Goal: Task Accomplishment & Management: Complete application form

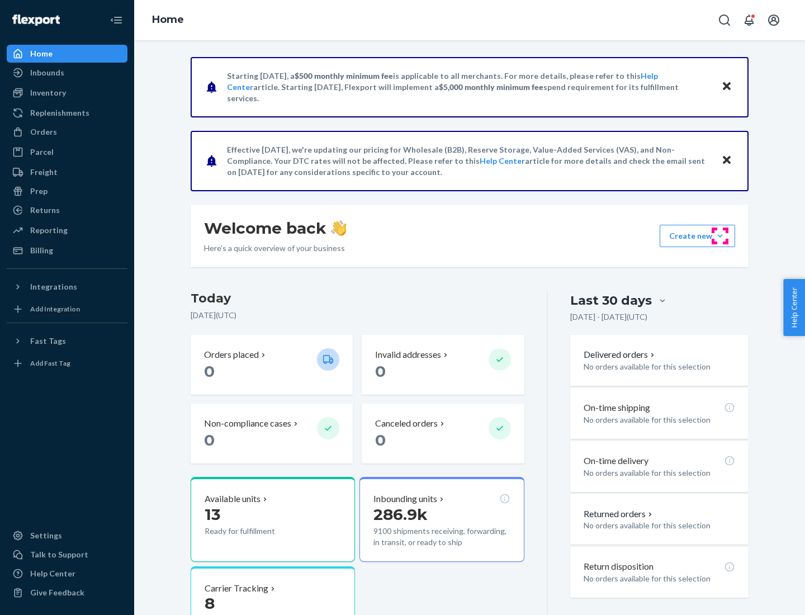
click at [720, 236] on button "Create new Create new inbound Create new order Create new product" at bounding box center [697, 236] width 75 height 22
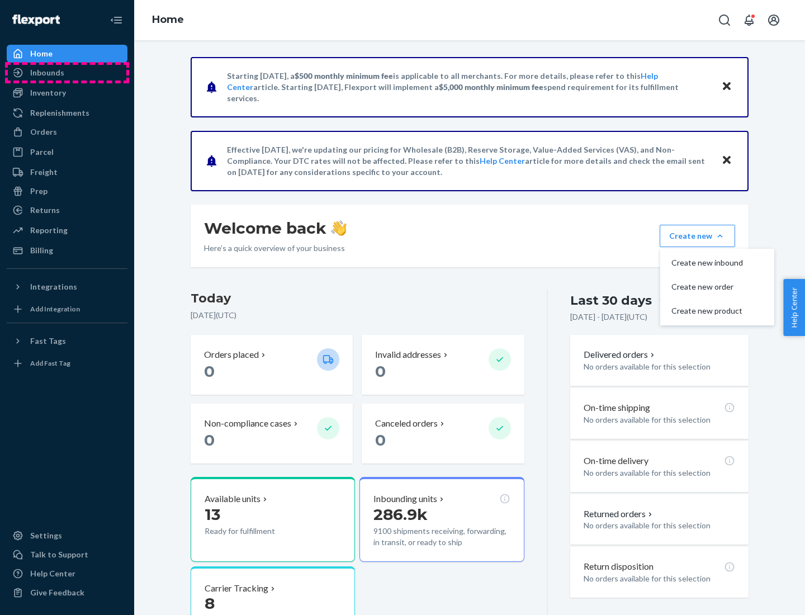
click at [67, 73] on div "Inbounds" at bounding box center [67, 73] width 119 height 16
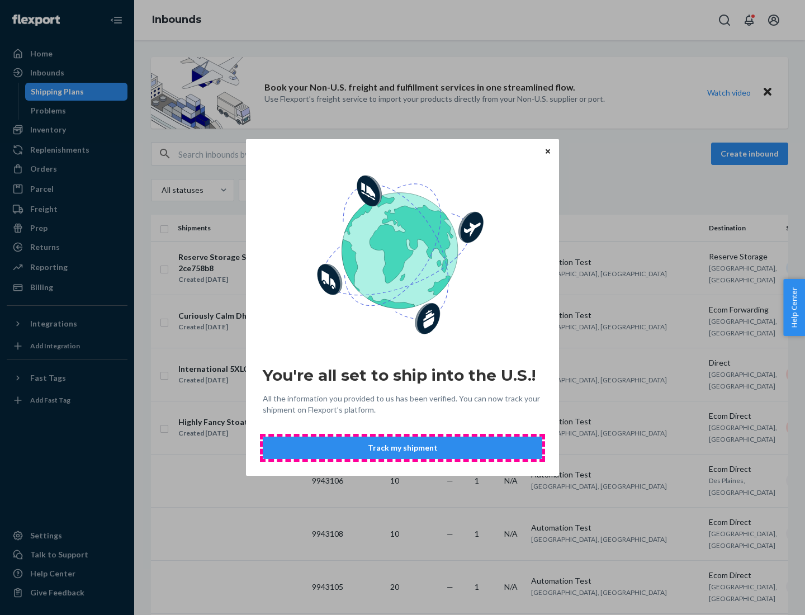
click at [402, 448] on button "Track my shipment" at bounding box center [403, 448] width 280 height 22
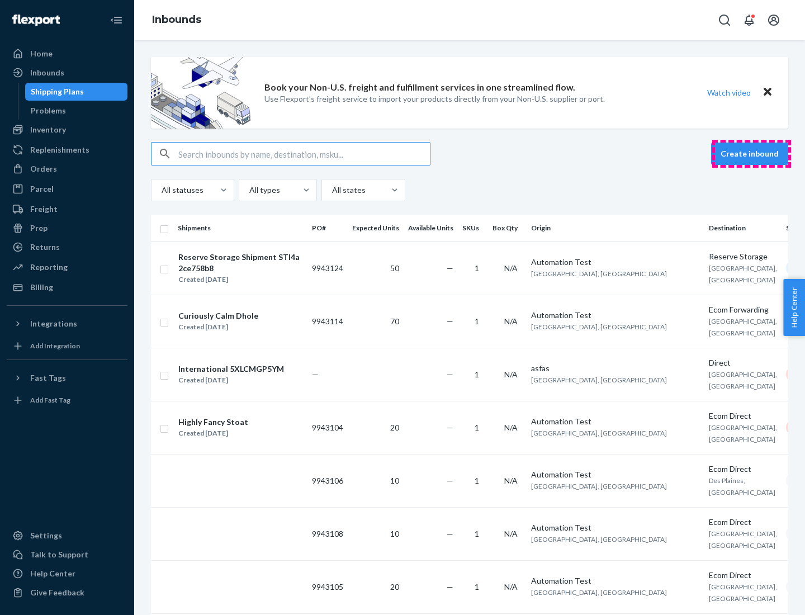
click at [751, 154] on button "Create inbound" at bounding box center [749, 154] width 77 height 22
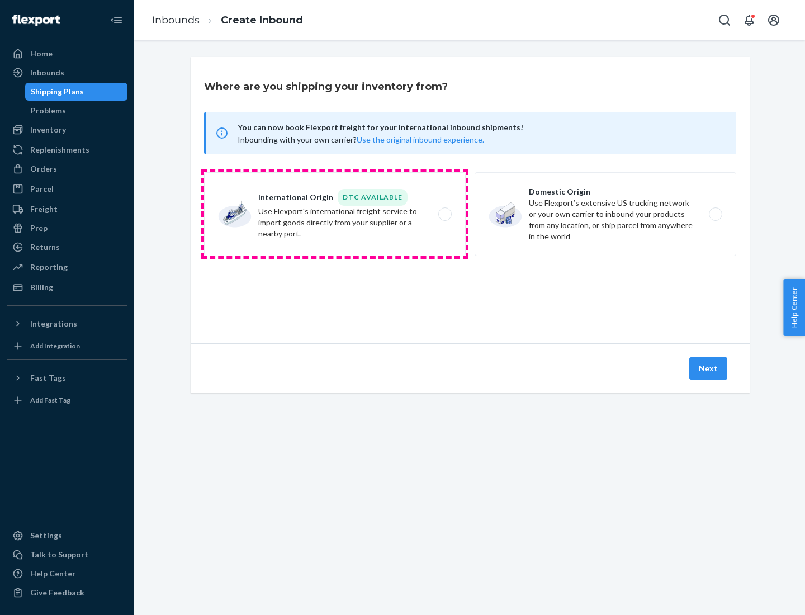
click at [335, 214] on label "International Origin DTC Available Use Flexport's international freight service…" at bounding box center [335, 214] width 262 height 84
click at [444, 214] on input "International Origin DTC Available Use Flexport's international freight service…" at bounding box center [447, 214] width 7 height 7
radio input "true"
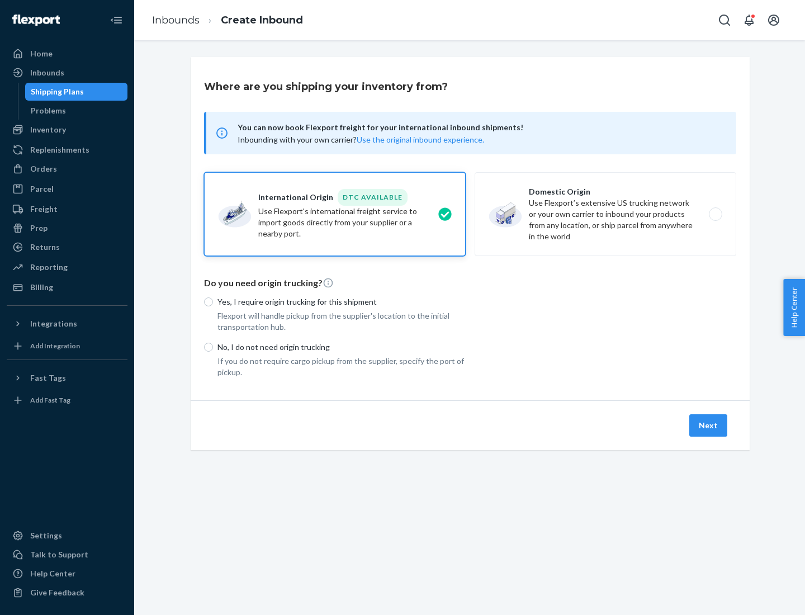
click at [342, 347] on p "No, I do not need origin trucking" at bounding box center [341, 347] width 248 height 11
click at [213, 347] on input "No, I do not need origin trucking" at bounding box center [208, 347] width 9 height 9
radio input "true"
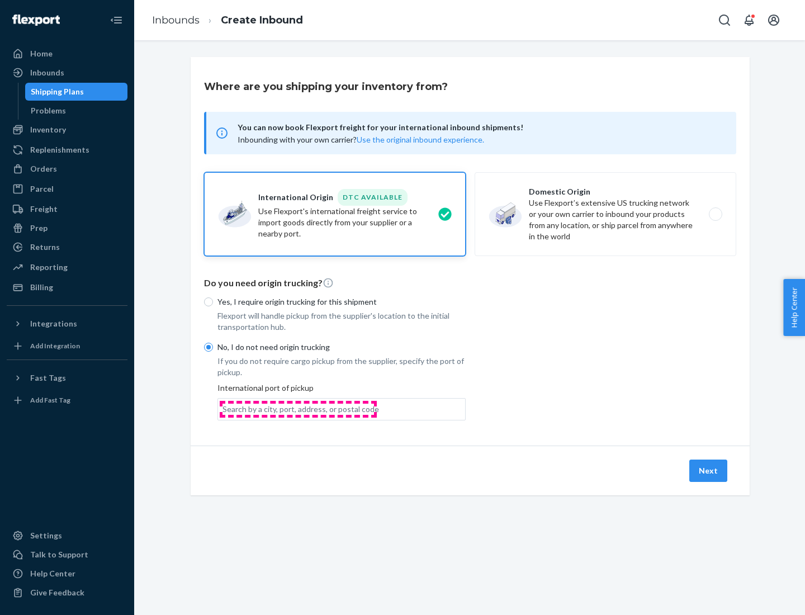
click at [298, 409] on div "Search by a city, port, address, or postal code" at bounding box center [300, 409] width 157 height 11
click at [224, 409] on input "Search by a city, port, address, or postal code" at bounding box center [222, 409] width 1 height 11
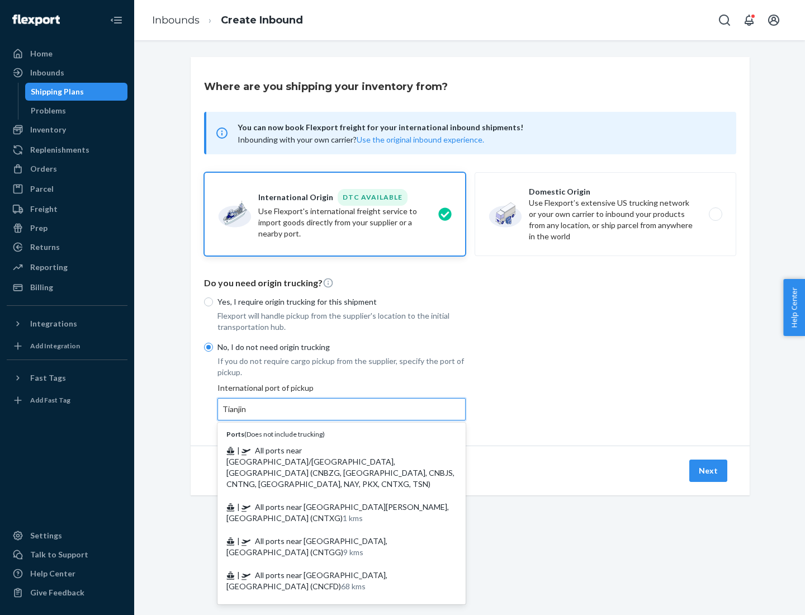
click at [330, 450] on span "| All ports near [GEOGRAPHIC_DATA]/[GEOGRAPHIC_DATA], [GEOGRAPHIC_DATA] (CNBZG,…" at bounding box center [340, 467] width 228 height 43
click at [247, 415] on input "Tianjin" at bounding box center [234, 409] width 25 height 11
type input "All ports near [GEOGRAPHIC_DATA]/[GEOGRAPHIC_DATA], [GEOGRAPHIC_DATA] (CNBZG, […"
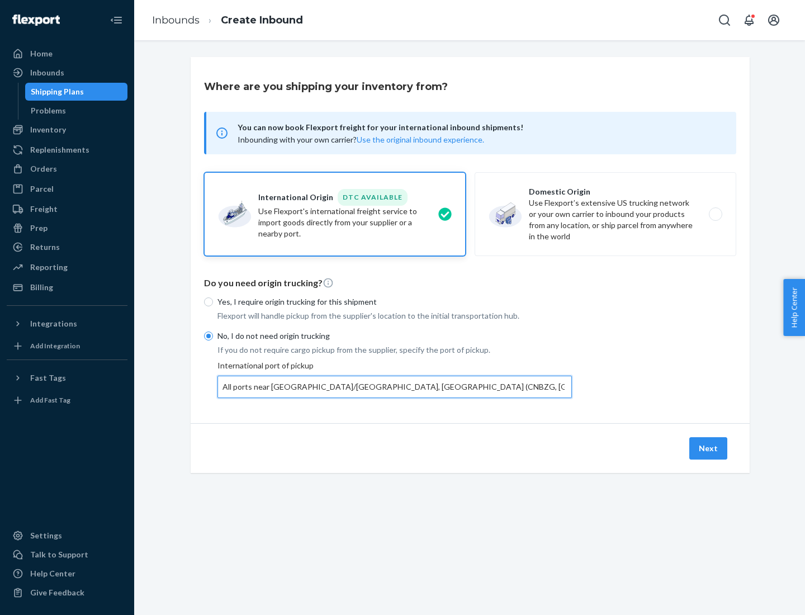
click at [709, 448] on button "Next" at bounding box center [708, 448] width 38 height 22
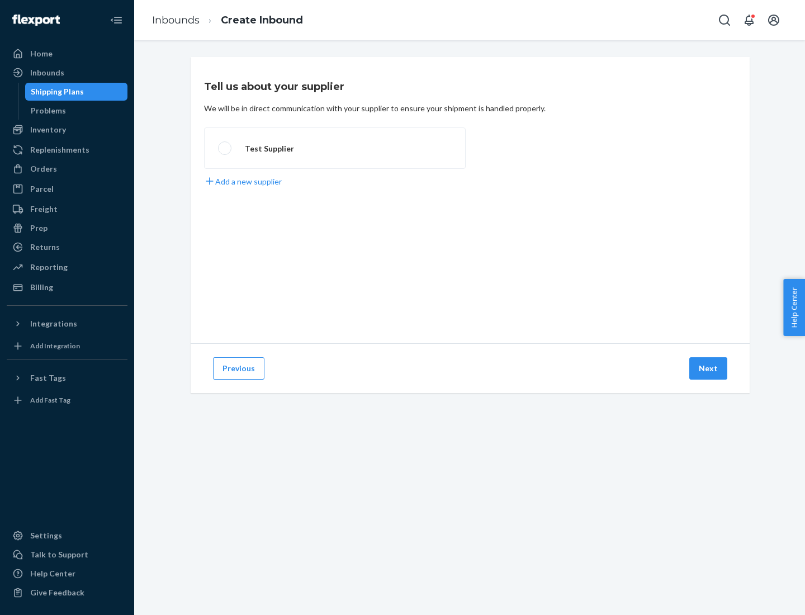
click at [335, 148] on label "Test Supplier" at bounding box center [335, 147] width 262 height 41
click at [225, 148] on input "Test Supplier" at bounding box center [221, 148] width 7 height 7
radio input "true"
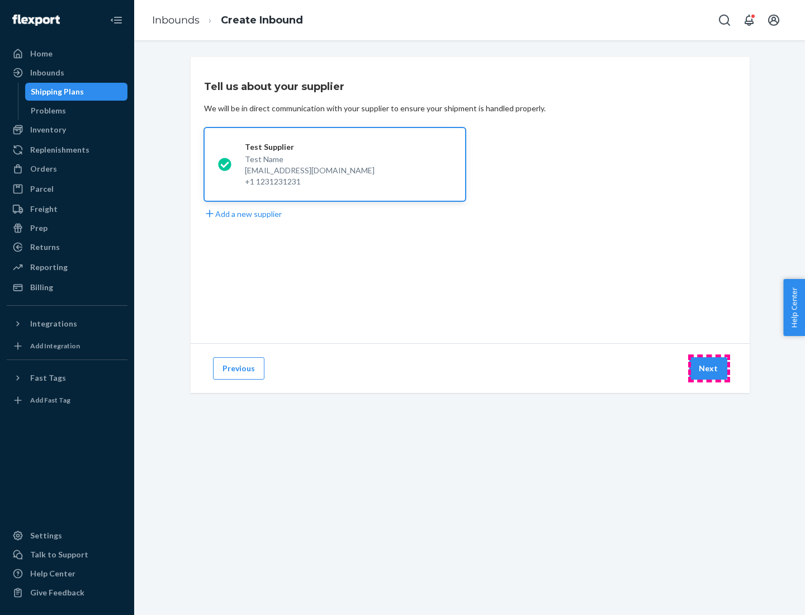
click at [709, 368] on button "Next" at bounding box center [708, 368] width 38 height 22
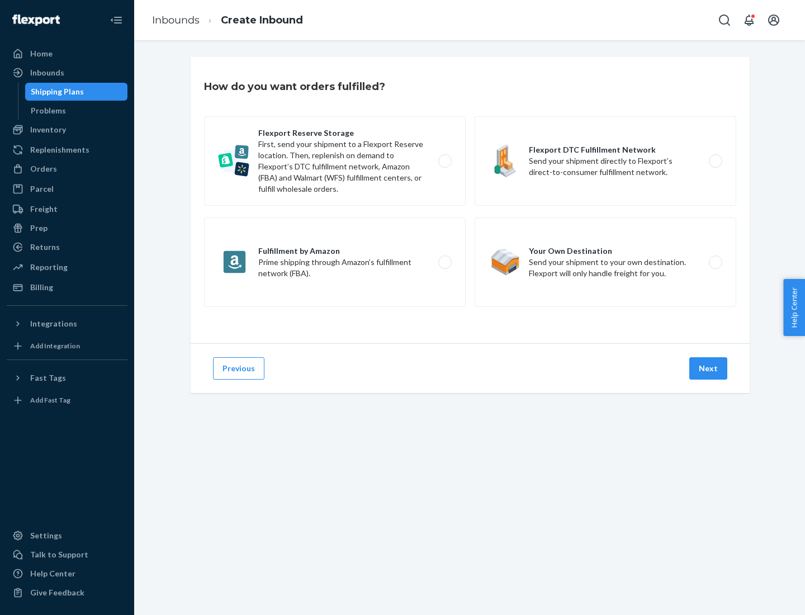
click at [335, 161] on label "Flexport Reserve Storage First, send your shipment to a Flexport Reserve locati…" at bounding box center [335, 160] width 262 height 89
click at [444, 161] on input "Flexport Reserve Storage First, send your shipment to a Flexport Reserve locati…" at bounding box center [447, 161] width 7 height 7
radio input "true"
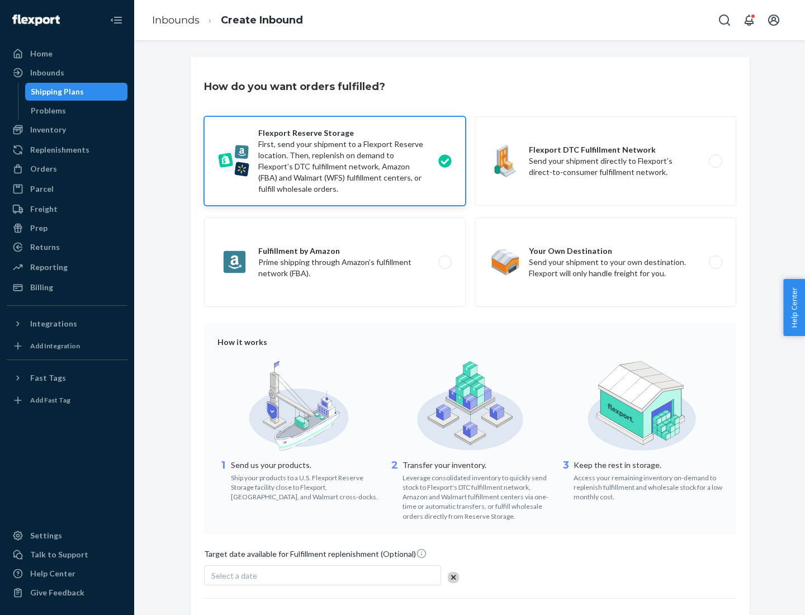
scroll to position [92, 0]
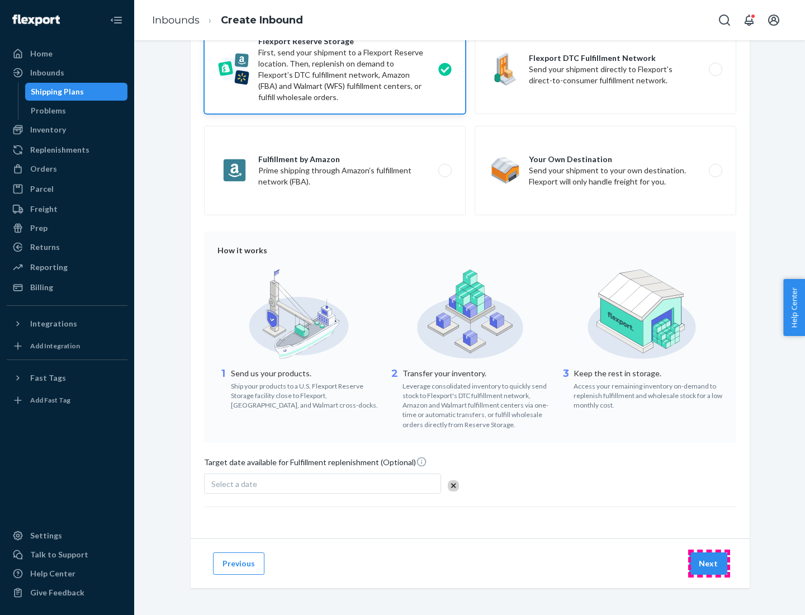
click at [709, 563] on button "Next" at bounding box center [708, 563] width 38 height 22
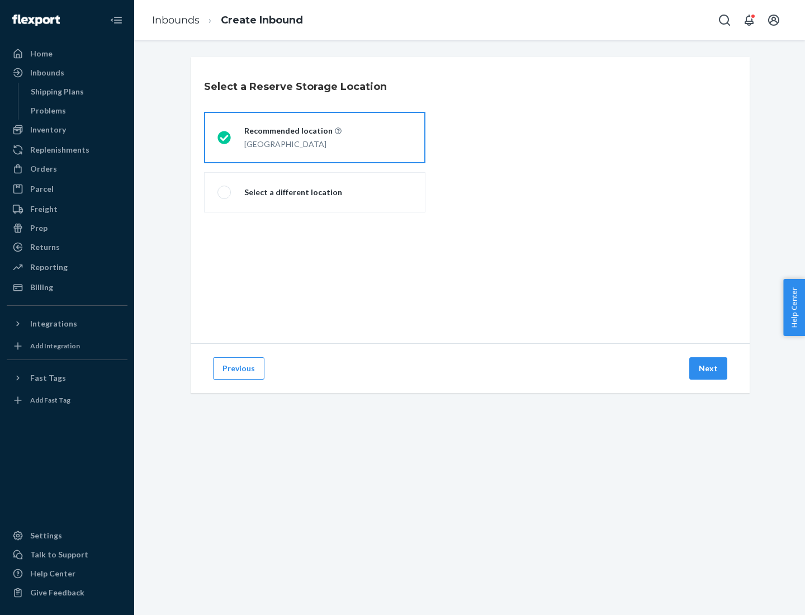
click at [315, 138] on div "[GEOGRAPHIC_DATA]" at bounding box center [292, 142] width 97 height 13
click at [225, 138] on input "Recommended location [GEOGRAPHIC_DATA]" at bounding box center [220, 137] width 7 height 7
click at [709, 368] on button "Next" at bounding box center [708, 368] width 38 height 22
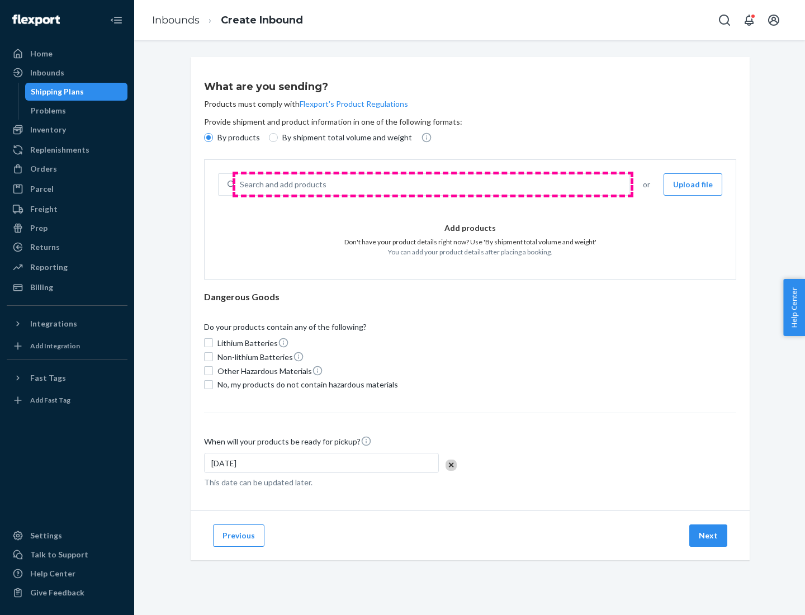
click at [433, 184] on div "Search and add products" at bounding box center [432, 184] width 394 height 20
click at [241, 184] on input "Search and add products" at bounding box center [240, 184] width 1 height 11
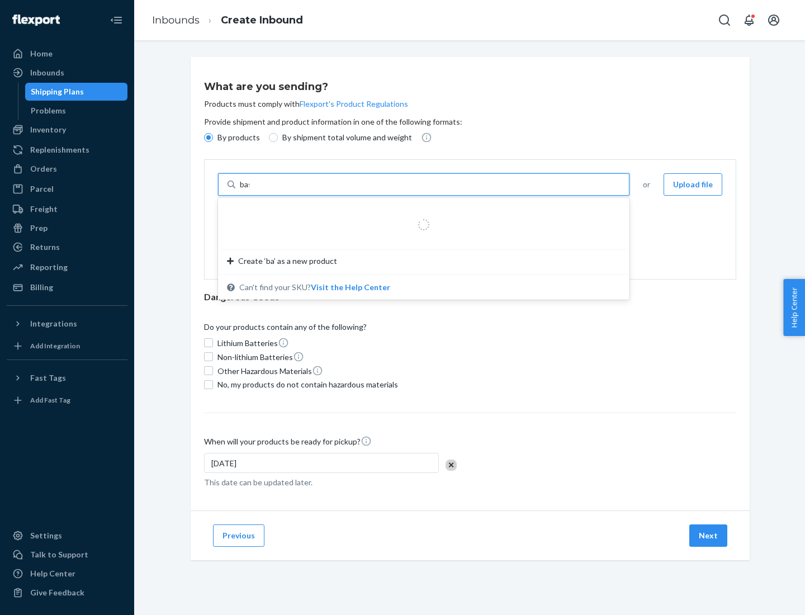
type input "basic"
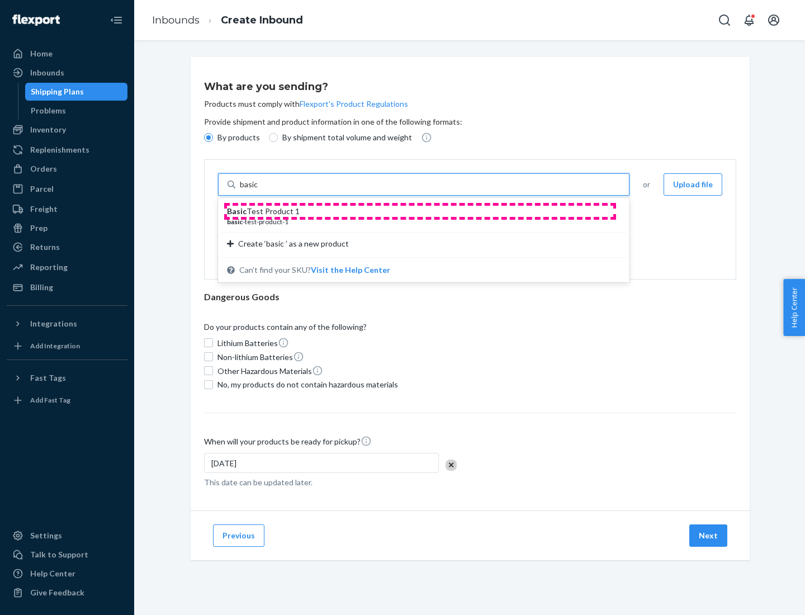
click at [420, 211] on div "Basic Test Product 1" at bounding box center [419, 211] width 385 height 11
click at [260, 190] on input "basic" at bounding box center [250, 184] width 20 height 11
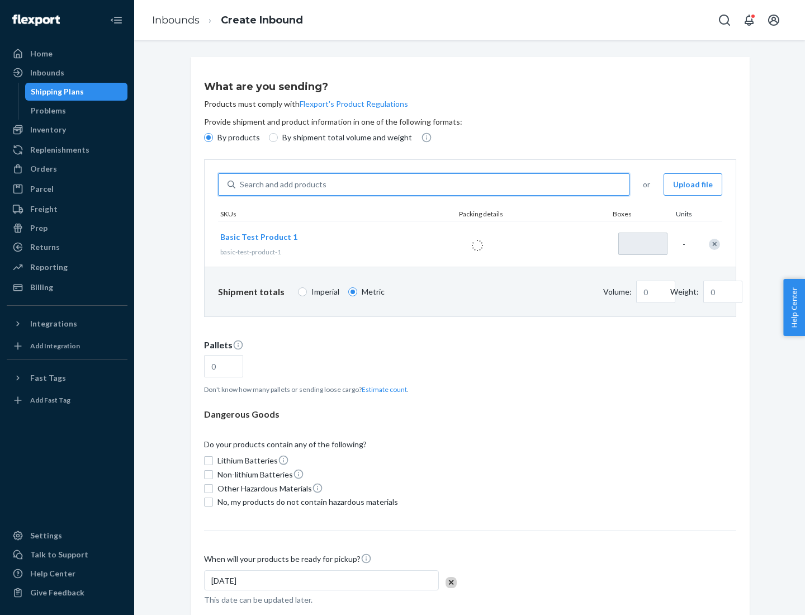
type input "1"
type input "1.09"
type input "3.27"
type input "3"
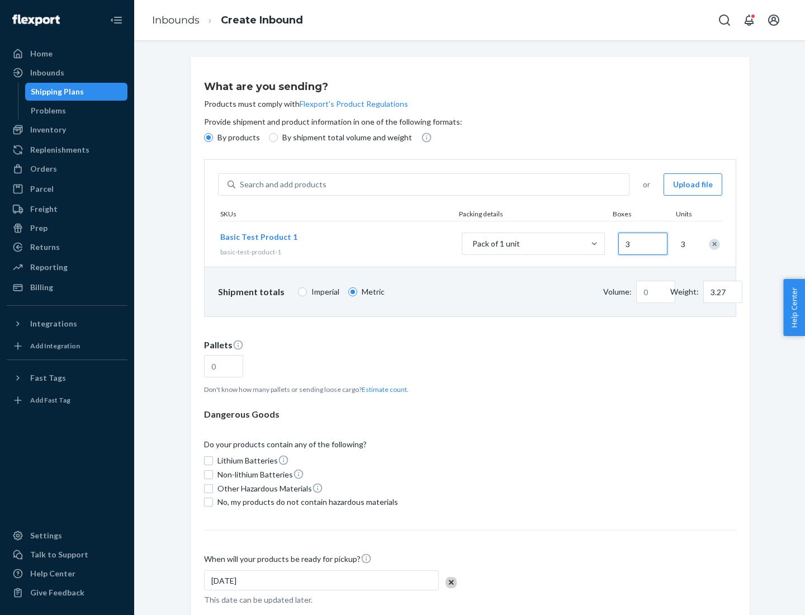
type input "0.01"
type input "32.66"
type input "300"
type input "0.07"
type input "326.59"
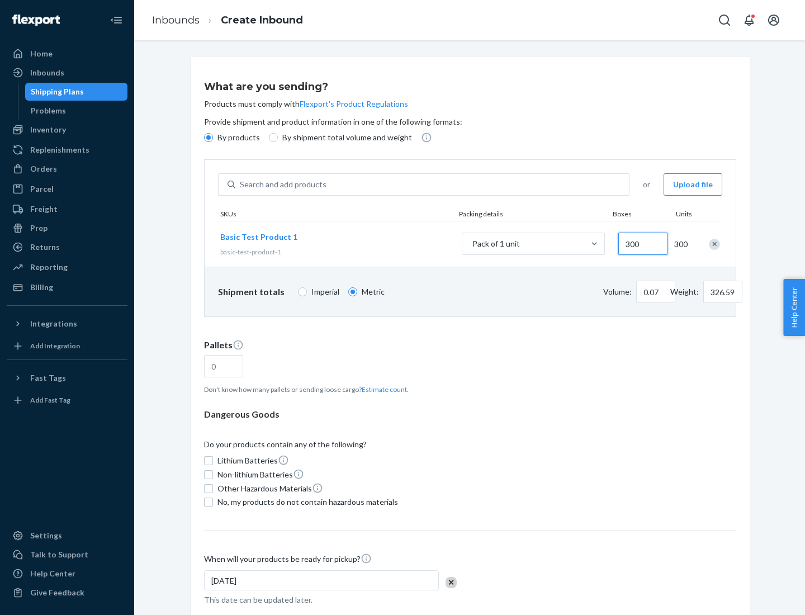
type input "0.68"
type input "3265.86"
type input "3000"
type input "1.09"
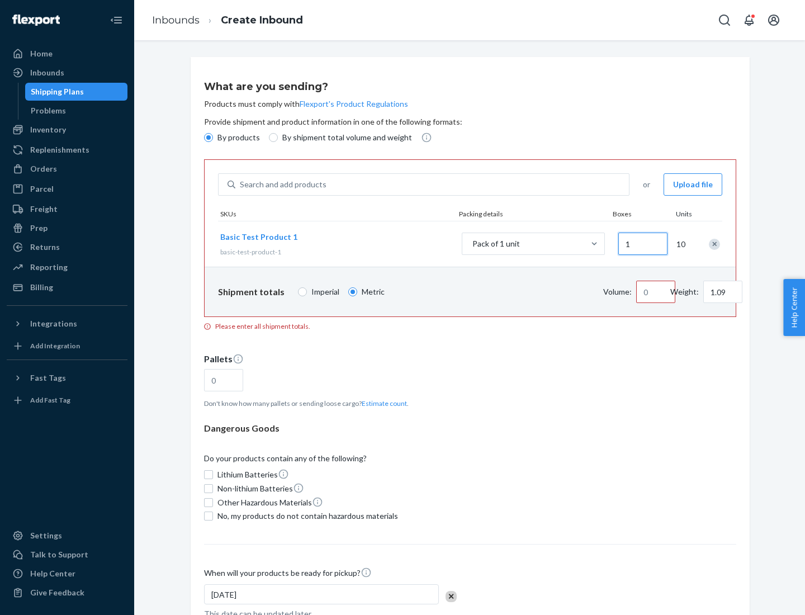
type input "10"
type input "10.89"
type input "100"
type input "0.02"
type input "108.86"
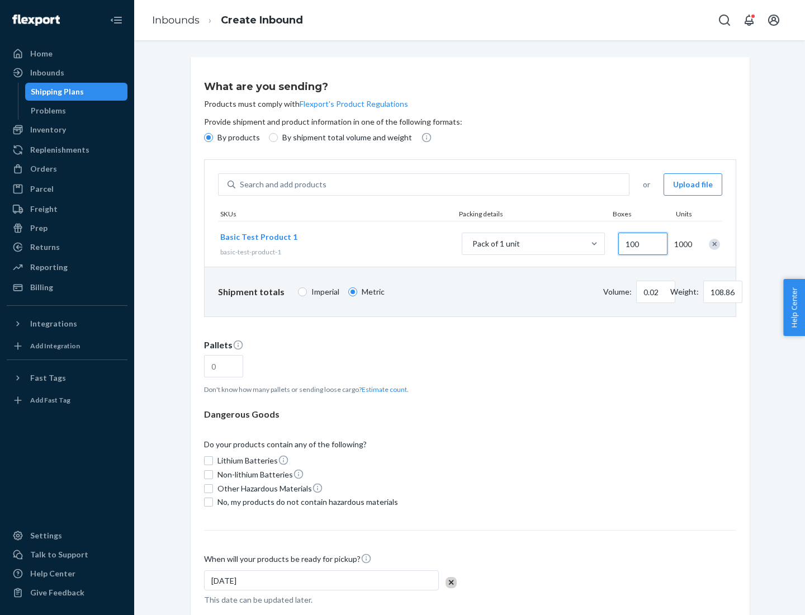
type input "1000"
type input "0.23"
type input "1088.62"
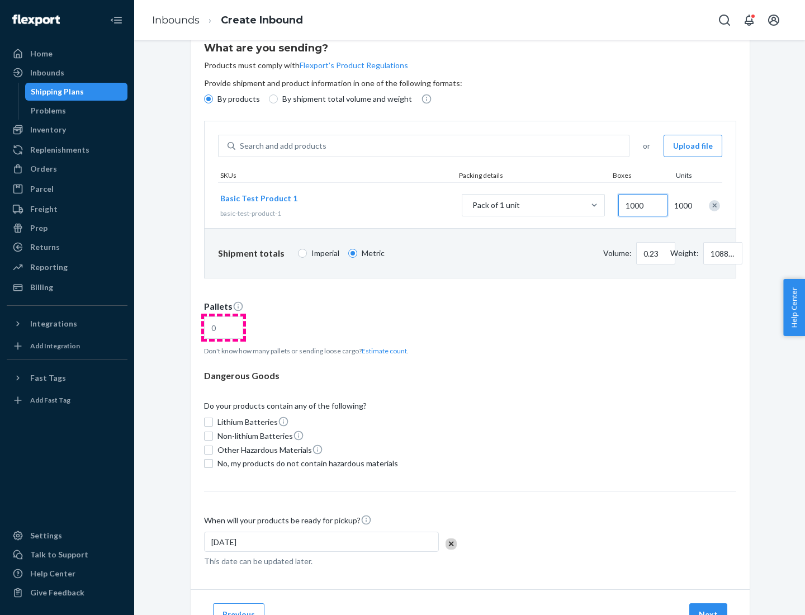
type input "1000"
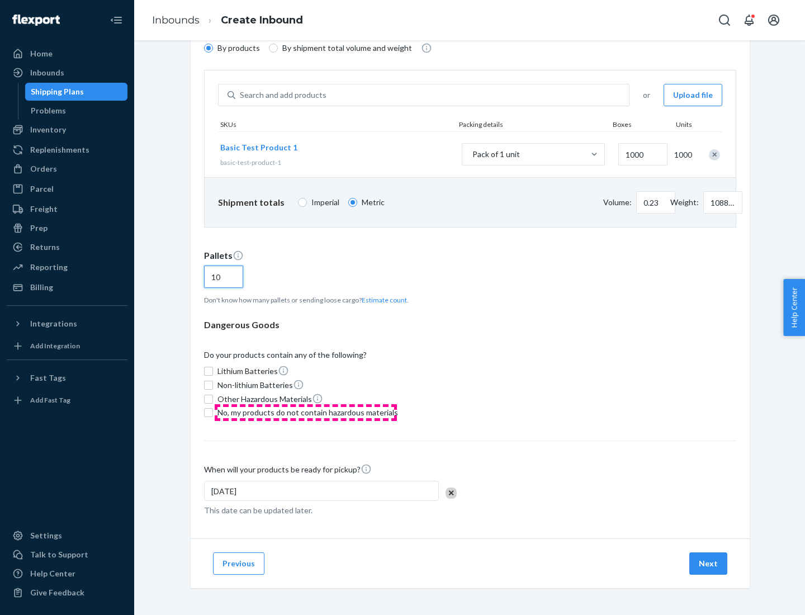
type input "10"
click at [306, 413] on span "No, my products do not contain hazardous materials" at bounding box center [307, 412] width 181 height 11
click at [213, 413] on input "No, my products do not contain hazardous materials" at bounding box center [208, 412] width 9 height 9
checkbox input "true"
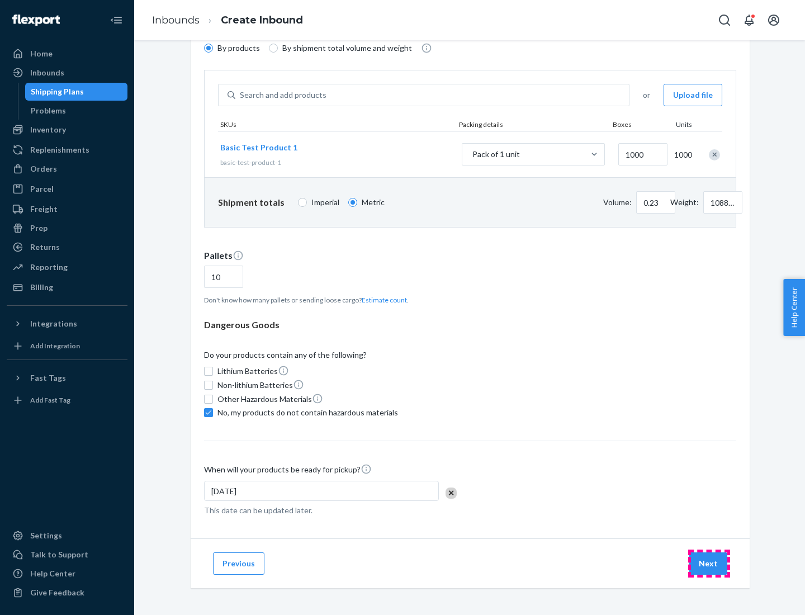
click at [709, 563] on button "Next" at bounding box center [708, 563] width 38 height 22
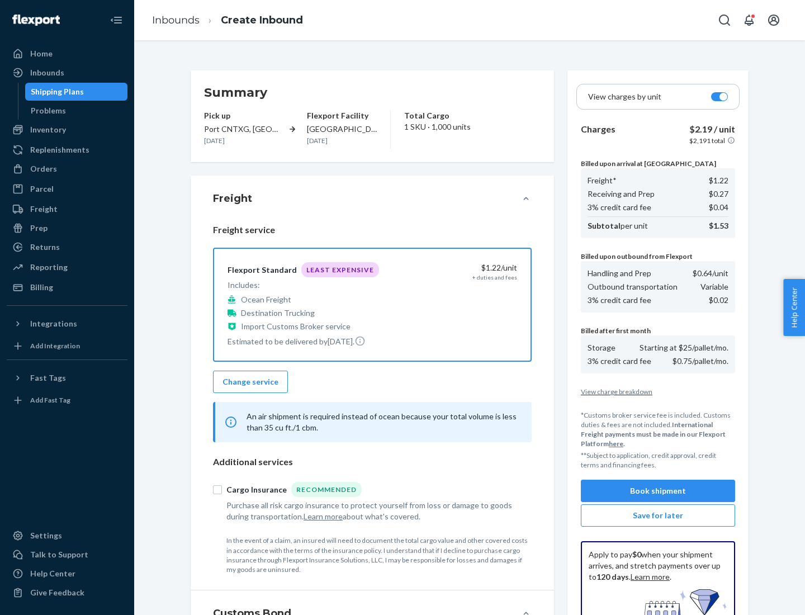
scroll to position [163, 0]
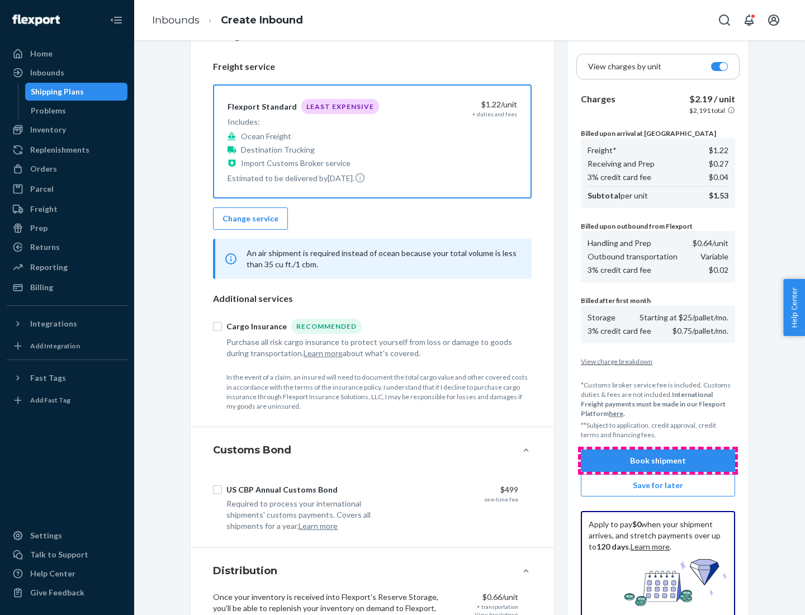
click at [658, 461] on button "Book shipment" at bounding box center [658, 460] width 154 height 22
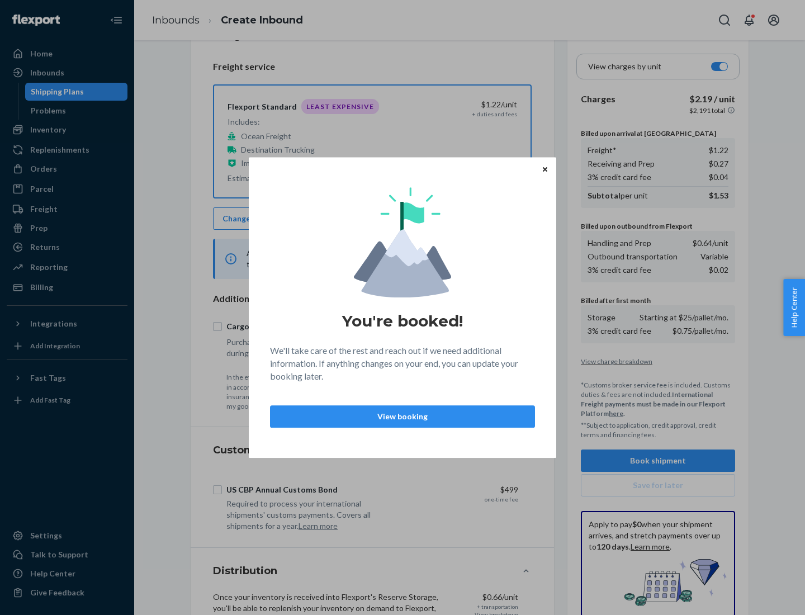
click at [402, 416] on p "View booking" at bounding box center [403, 416] width 246 height 11
